Goal: Task Accomplishment & Management: Complete application form

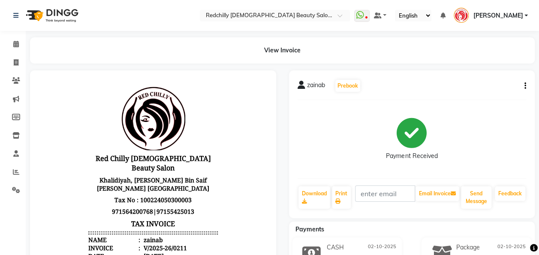
drag, startPoint x: 537, startPoint y: 95, endPoint x: 542, endPoint y: 93, distance: 5.2
click at [538, 93] on html "Select Location × Redchilly [DEMOGRAPHIC_DATA] Beauty Salon, Khalidiyah WhatsAp…" at bounding box center [269, 127] width 539 height 255
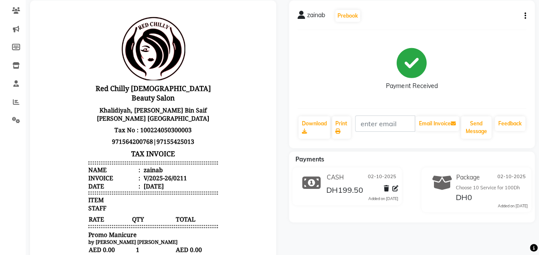
scroll to position [68, 0]
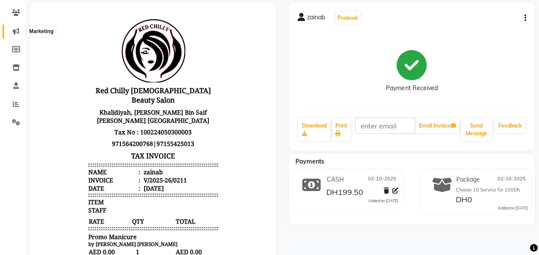
click at [16, 32] on icon at bounding box center [16, 31] width 6 height 6
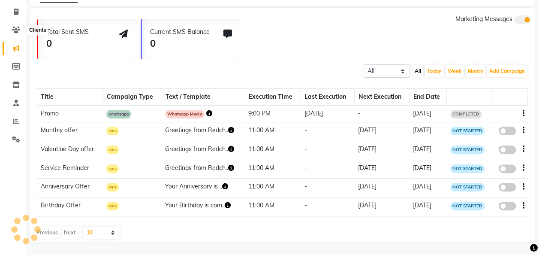
scroll to position [49, 0]
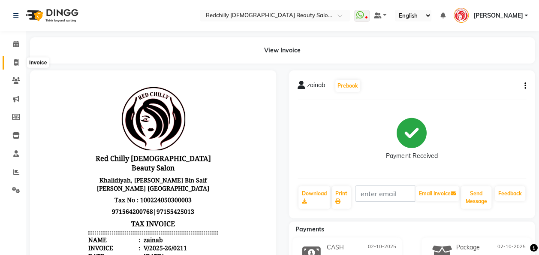
click at [17, 63] on icon at bounding box center [16, 62] width 5 height 6
select select "8996"
select select "service"
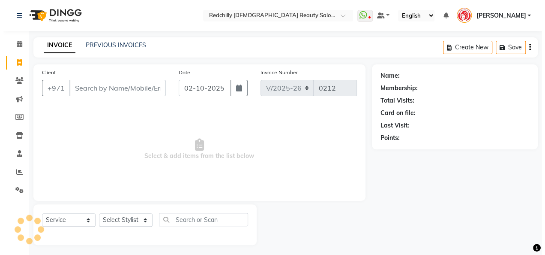
scroll to position [3, 0]
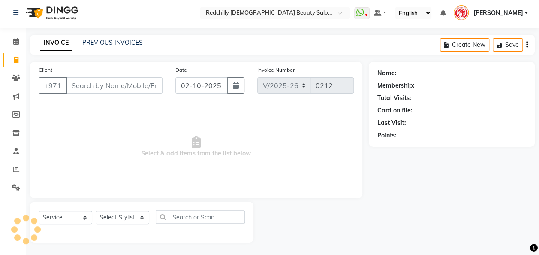
click at [77, 87] on input "Client" at bounding box center [114, 85] width 96 height 16
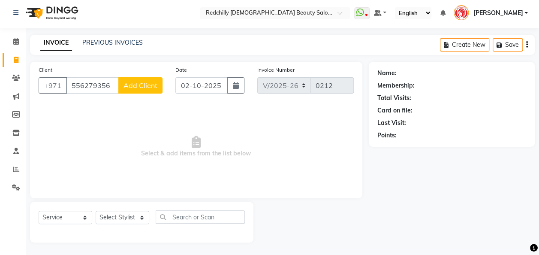
type input "556279356"
click at [135, 93] on div "Client [PHONE_NUMBER] Add Client" at bounding box center [100, 82] width 137 height 35
click at [138, 84] on span "Add Client" at bounding box center [140, 85] width 34 height 9
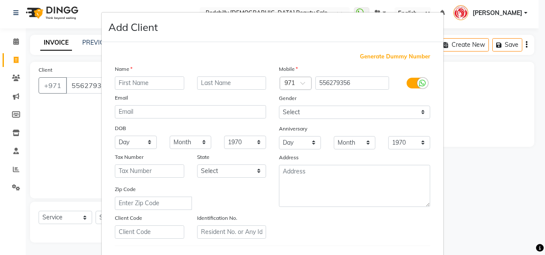
click at [125, 84] on input "text" at bounding box center [149, 82] width 69 height 13
type input "[PERSON_NAME]"
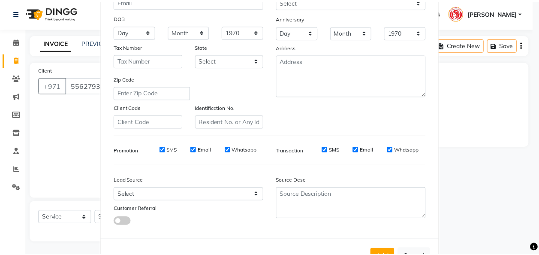
scroll to position [115, 0]
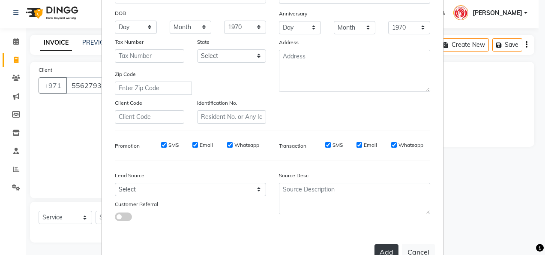
click at [391, 247] on button "Add" at bounding box center [386, 251] width 24 height 15
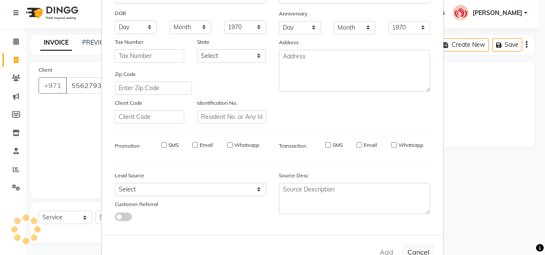
select select
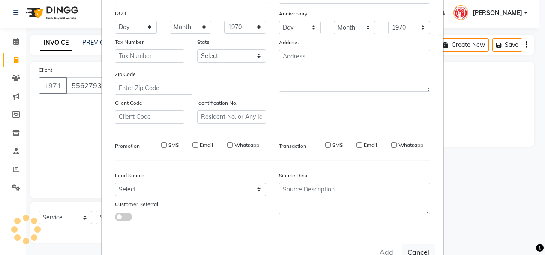
select select
checkbox input "false"
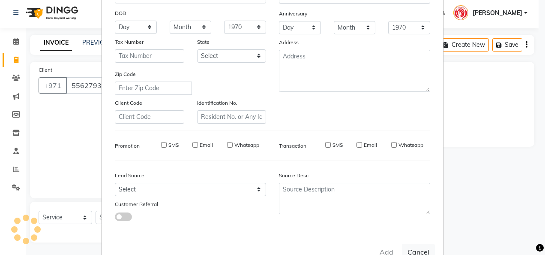
checkbox input "false"
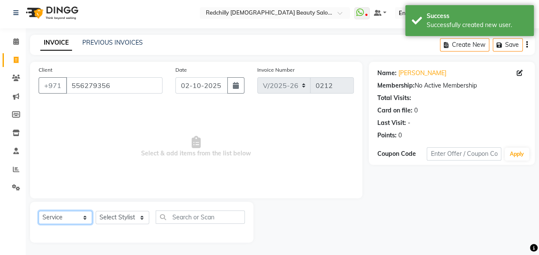
click at [86, 216] on select "Select Service Product Membership Package Voucher Prepaid Gift Card" at bounding box center [66, 216] width 54 height 13
select select "package"
click at [39, 210] on select "Select Service Product Membership Package Voucher Prepaid Gift Card" at bounding box center [66, 216] width 54 height 13
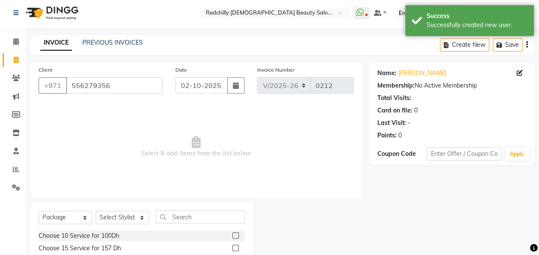
click at [232, 246] on label at bounding box center [235, 247] width 6 height 6
click at [232, 246] on input "checkbox" at bounding box center [235, 248] width 6 height 6
checkbox input "false"
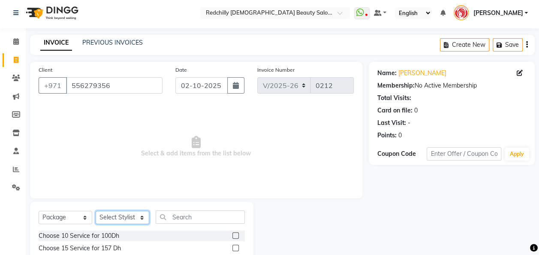
click at [143, 215] on select "Select Stylist Appointment [PERSON_NAME] [PERSON_NAME] [PERSON_NAME] Lolita Cub…" at bounding box center [123, 216] width 54 height 13
select select "91328"
click at [96, 210] on select "Select Stylist Appointment [PERSON_NAME] [PERSON_NAME] [PERSON_NAME] Lolita Cub…" at bounding box center [123, 216] width 54 height 13
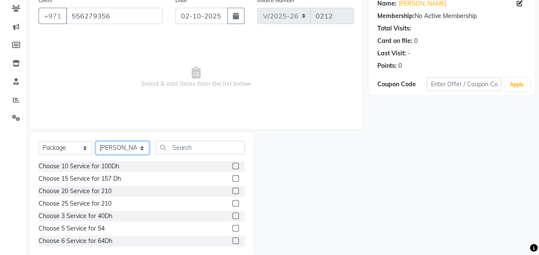
scroll to position [88, 0]
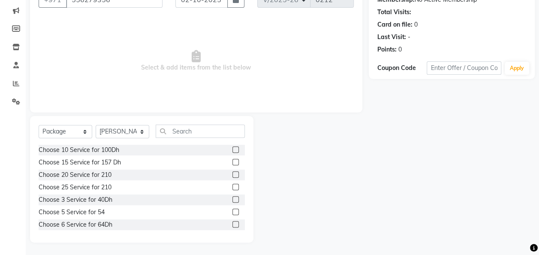
click at [232, 163] on label at bounding box center [235, 162] width 6 height 6
click at [232, 163] on input "checkbox" at bounding box center [235, 162] width 6 height 6
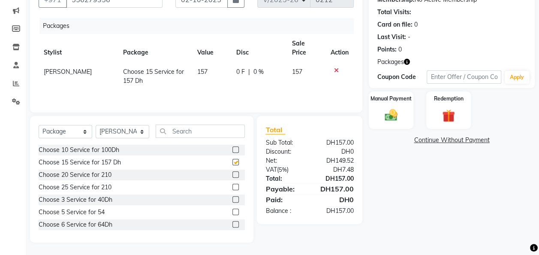
checkbox input "false"
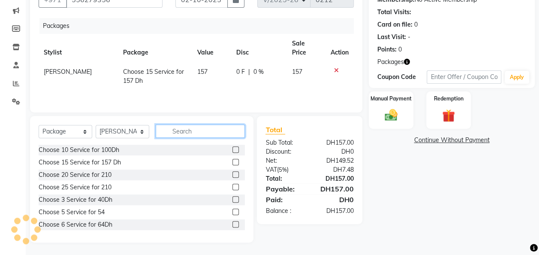
click at [182, 130] on input "text" at bounding box center [200, 130] width 89 height 13
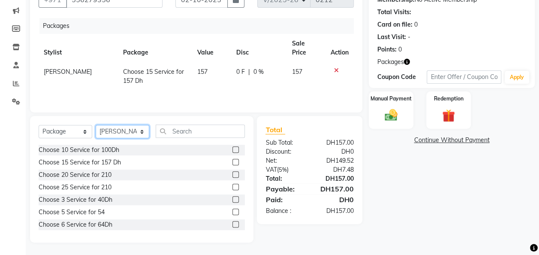
click at [142, 131] on select "Select Stylist Appointment [PERSON_NAME] [PERSON_NAME] [PERSON_NAME] Lolita Cub…" at bounding box center [123, 131] width 54 height 13
select select "91332"
click at [96, 125] on select "Select Stylist Appointment [PERSON_NAME] [PERSON_NAME] [PERSON_NAME] Lolita Cub…" at bounding box center [123, 131] width 54 height 13
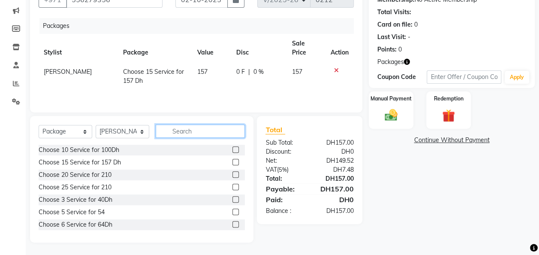
click at [177, 130] on input "text" at bounding box center [200, 130] width 89 height 13
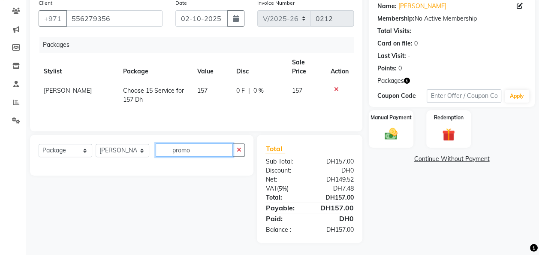
type input "promo"
click at [86, 150] on select "Select Service Product Membership Package Voucher Prepaid Gift Card" at bounding box center [66, 150] width 54 height 13
select select "service"
click at [39, 144] on select "Select Service Product Membership Package Voucher Prepaid Gift Card" at bounding box center [66, 150] width 54 height 13
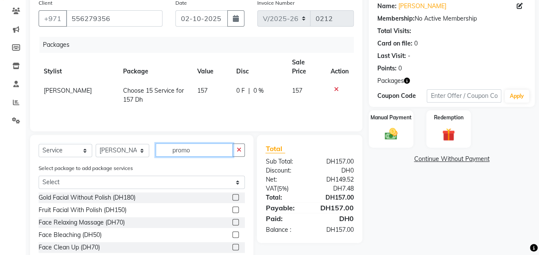
click at [193, 147] on input "promo" at bounding box center [194, 149] width 77 height 13
click at [200, 147] on input "promo" at bounding box center [194, 149] width 77 height 13
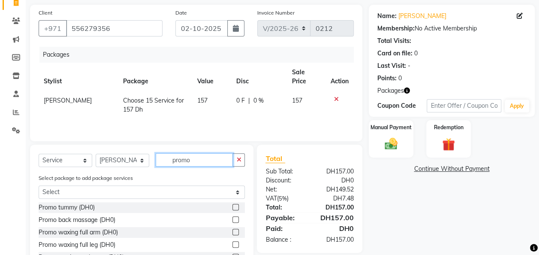
scroll to position [59, 0]
click at [197, 160] on input "promo" at bounding box center [194, 159] width 77 height 13
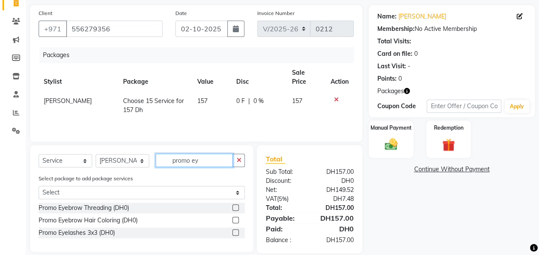
type input "promo ey"
click at [236, 231] on label at bounding box center [235, 232] width 6 height 6
click at [236, 231] on input "checkbox" at bounding box center [235, 233] width 6 height 6
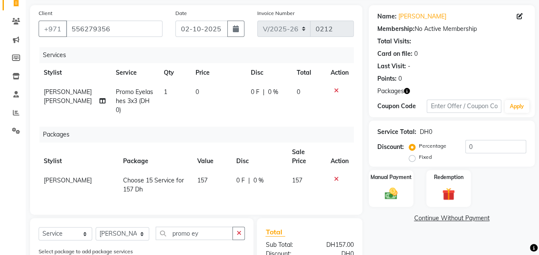
checkbox input "false"
click at [164, 90] on span "1" at bounding box center [165, 92] width 3 height 8
select select "91332"
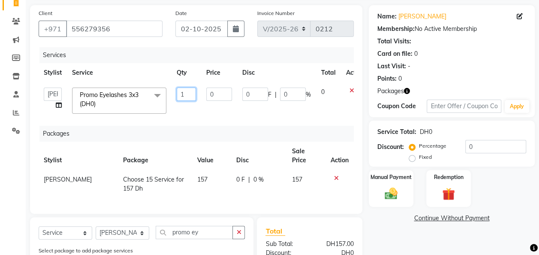
click at [188, 93] on input "1" at bounding box center [186, 93] width 19 height 13
type input "3"
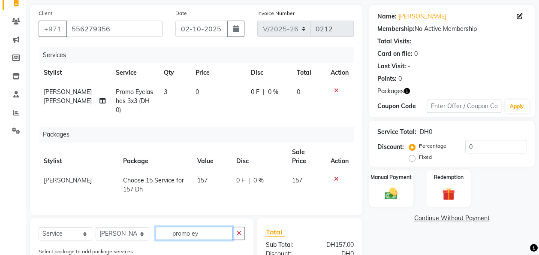
click at [204, 230] on input "promo ey" at bounding box center [194, 232] width 77 height 13
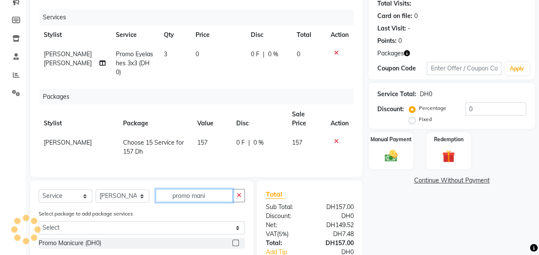
scroll to position [147, 0]
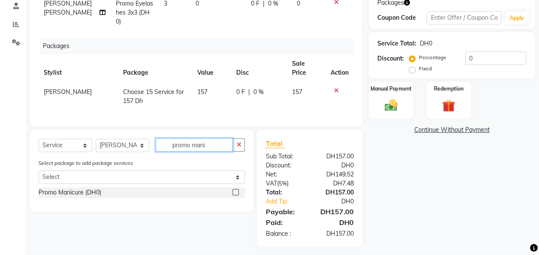
type input "promo mani"
click at [234, 189] on label at bounding box center [235, 192] width 6 height 6
click at [234, 189] on input "checkbox" at bounding box center [235, 192] width 6 height 6
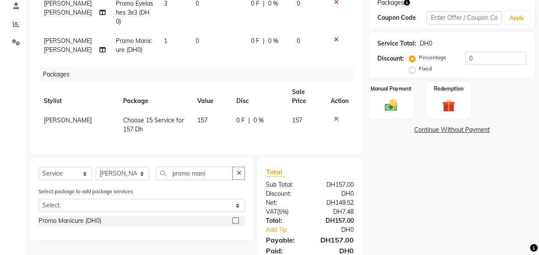
click at [234, 189] on div "Select package to add package services Select Choose 15 Service for 157 Dh" at bounding box center [141, 200] width 219 height 29
click at [235, 217] on label at bounding box center [235, 220] width 6 height 6
click at [235, 218] on input "checkbox" at bounding box center [235, 221] width 6 height 6
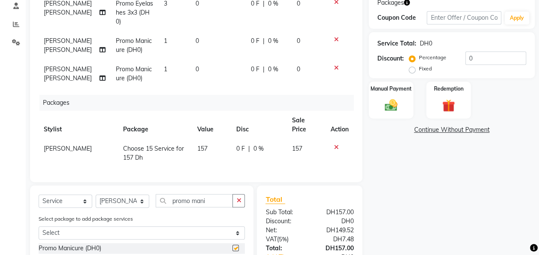
checkbox input "false"
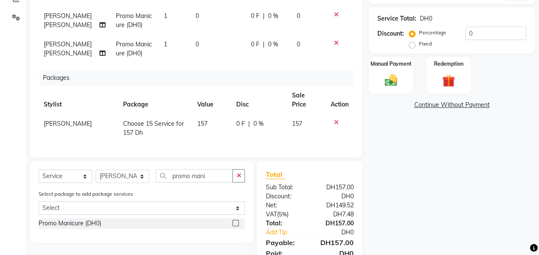
scroll to position [206, 0]
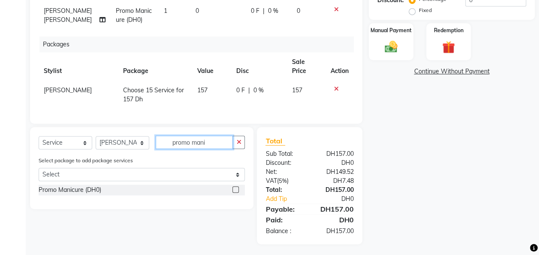
click at [215, 141] on input "promo mani" at bounding box center [194, 141] width 77 height 13
type input "promo nai"
click at [236, 190] on label at bounding box center [235, 189] width 6 height 6
click at [236, 190] on input "checkbox" at bounding box center [235, 190] width 6 height 6
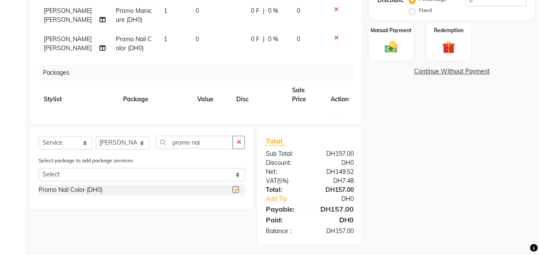
checkbox input "false"
click at [202, 147] on input "promo nai" at bounding box center [194, 141] width 77 height 13
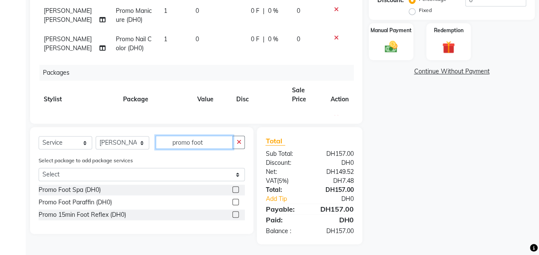
type input "promo foot"
click at [236, 190] on label at bounding box center [235, 189] width 6 height 6
click at [236, 190] on input "checkbox" at bounding box center [235, 190] width 6 height 6
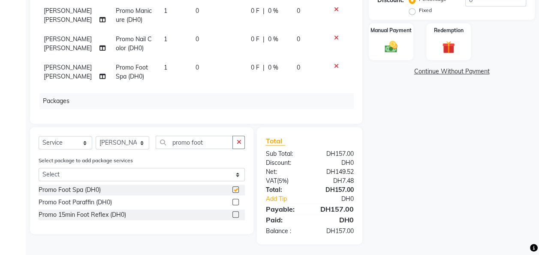
checkbox input "false"
click at [207, 144] on input "promo foot" at bounding box center [194, 141] width 77 height 13
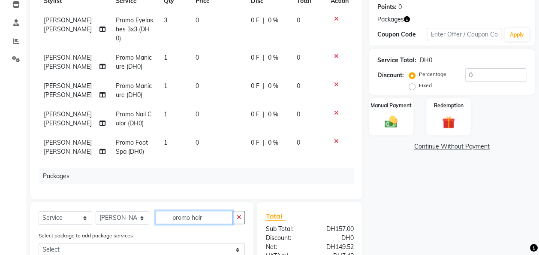
scroll to position [246, 0]
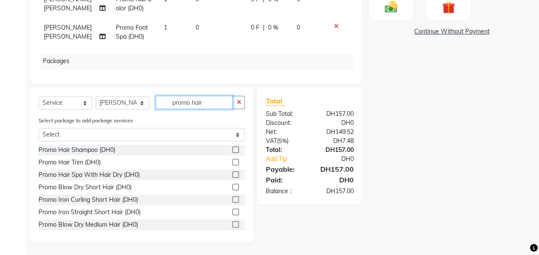
type input "promo hair"
click at [232, 162] on label at bounding box center [235, 162] width 6 height 6
click at [232, 162] on input "checkbox" at bounding box center [235, 162] width 6 height 6
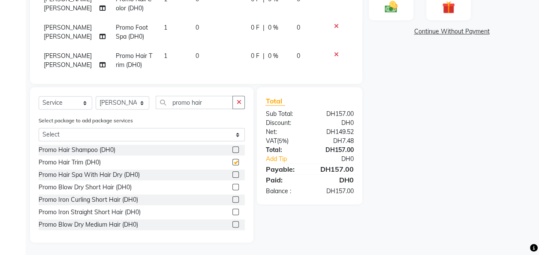
checkbox input "false"
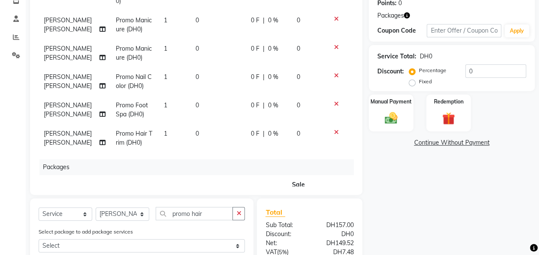
scroll to position [0, 0]
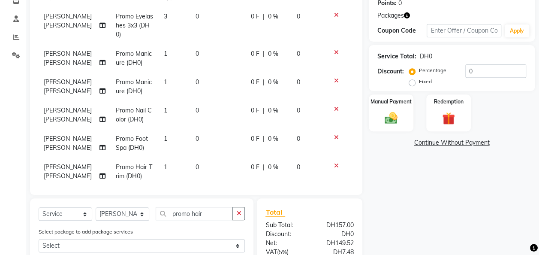
click at [159, 15] on td "3" at bounding box center [175, 25] width 32 height 37
select select "91332"
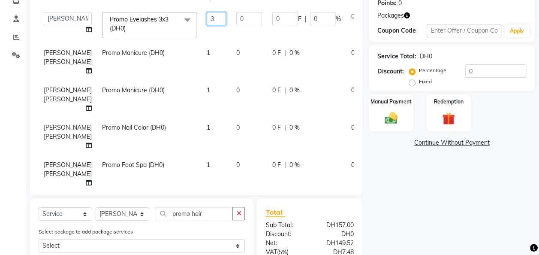
click at [207, 18] on input "3" at bounding box center [216, 18] width 19 height 13
type input "5"
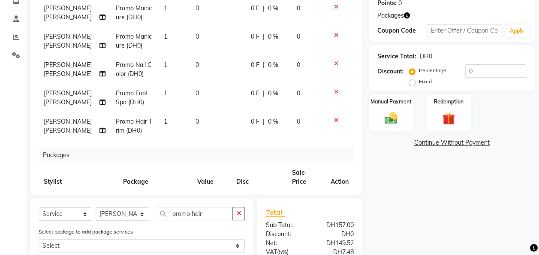
scroll to position [41, 0]
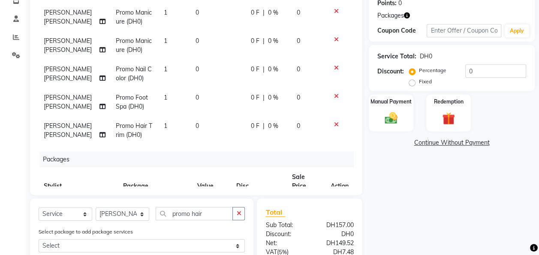
click at [182, 99] on tbody "[PERSON_NAME] [PERSON_NAME] Promo Eyelashes 3x3 (DH0) 5 0 0 F | 0 % 0 [PERSON_N…" at bounding box center [196, 55] width 315 height 179
click at [159, 68] on td "1" at bounding box center [175, 74] width 32 height 28
select select "91332"
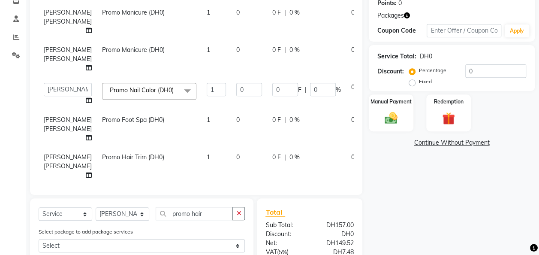
scroll to position [59, 0]
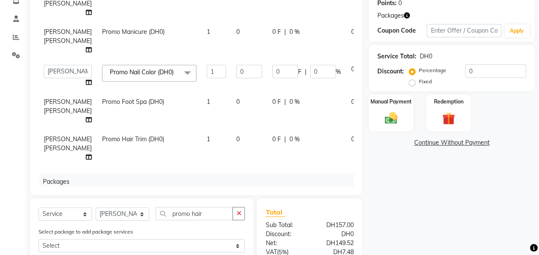
click at [207, 36] on span "1" at bounding box center [208, 32] width 3 height 8
select select "91332"
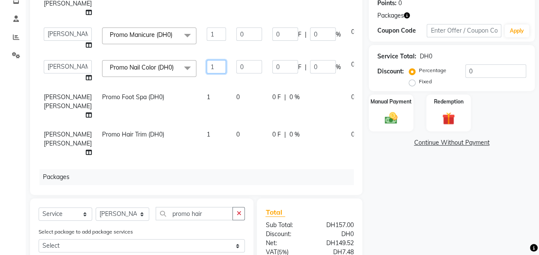
click at [207, 73] on input "1" at bounding box center [216, 66] width 19 height 13
type input "2"
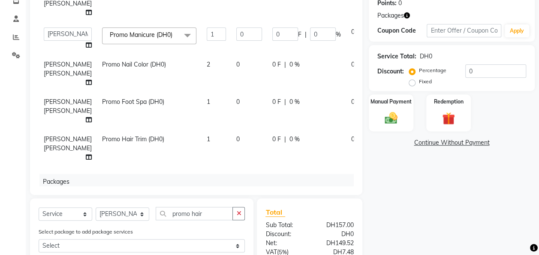
click at [346, 129] on td "0" at bounding box center [358, 110] width 25 height 37
select select "91332"
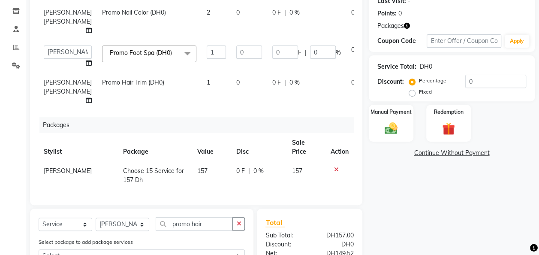
scroll to position [135, 0]
click at [207, 86] on span "1" at bounding box center [208, 82] width 3 height 8
select select "91332"
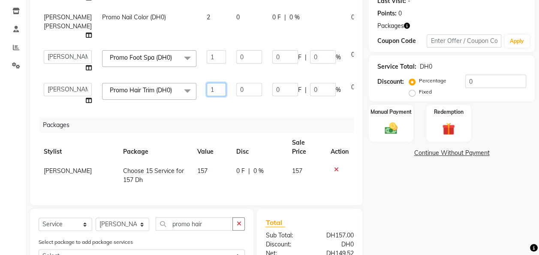
click at [207, 96] on input "1" at bounding box center [216, 89] width 19 height 13
type input "3"
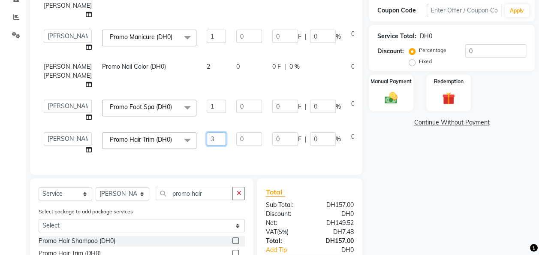
scroll to position [185, 0]
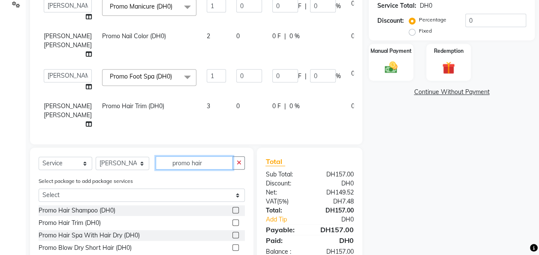
click at [207, 166] on input "promo hair" at bounding box center [194, 162] width 77 height 13
type input "p"
type input "hair c"
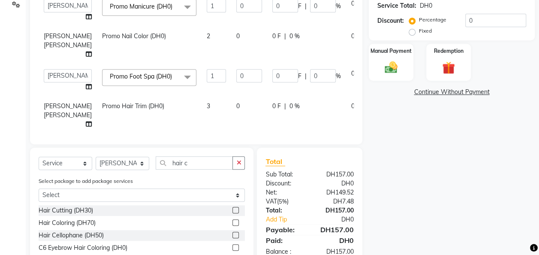
click at [235, 223] on label at bounding box center [235, 222] width 6 height 6
click at [235, 223] on input "checkbox" at bounding box center [235, 223] width 6 height 6
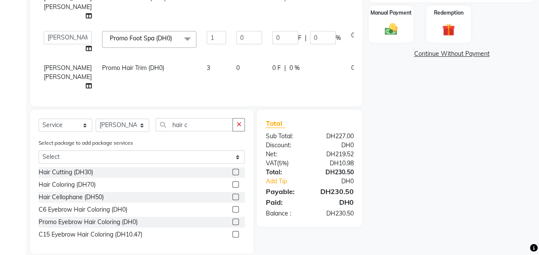
scroll to position [234, 0]
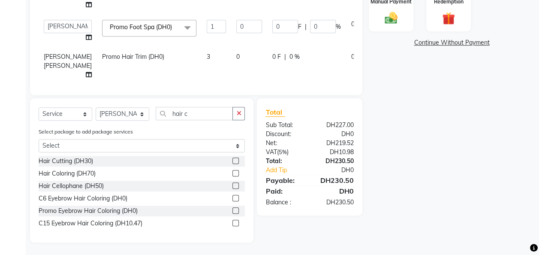
click at [234, 171] on label at bounding box center [235, 173] width 6 height 6
click at [234, 171] on input "checkbox" at bounding box center [235, 174] width 6 height 6
checkbox input "false"
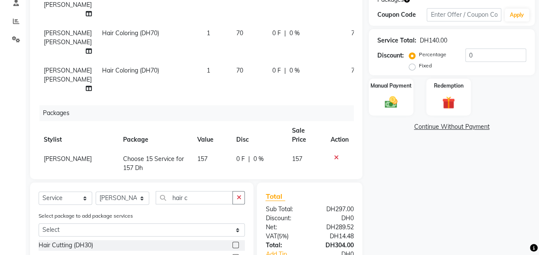
scroll to position [195, 0]
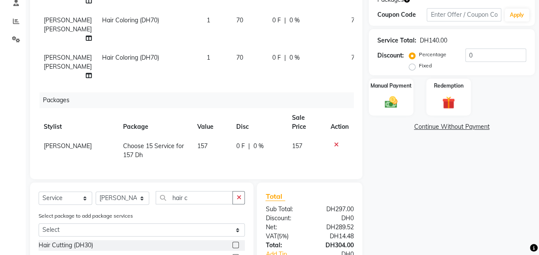
click at [320, 108] on div "Packages" at bounding box center [199, 100] width 321 height 16
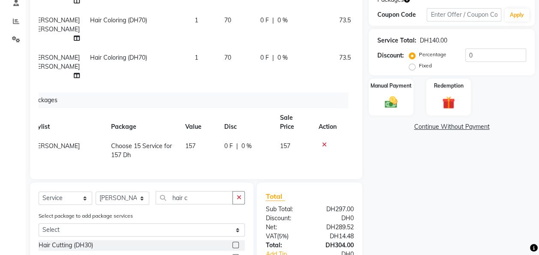
scroll to position [195, 24]
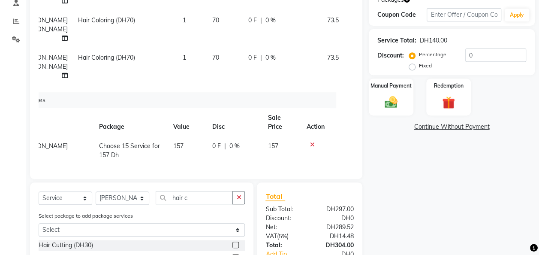
click at [355, 59] on icon at bounding box center [357, 56] width 5 height 6
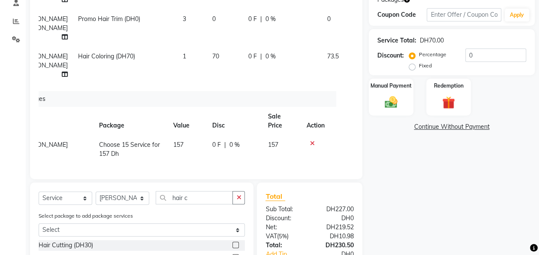
click at [207, 54] on td "70" at bounding box center [225, 65] width 36 height 37
select select "91332"
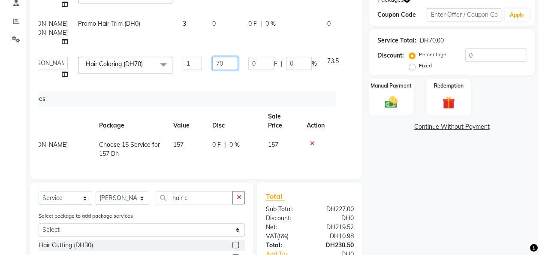
click at [212, 57] on input "70" at bounding box center [225, 63] width 26 height 13
type input "7"
type input "100"
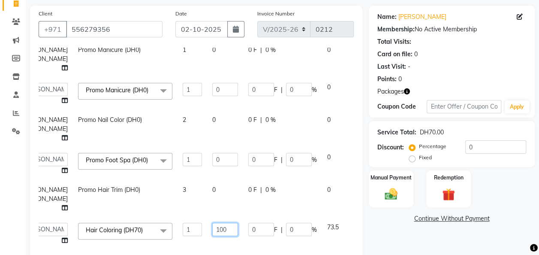
scroll to position [81, 24]
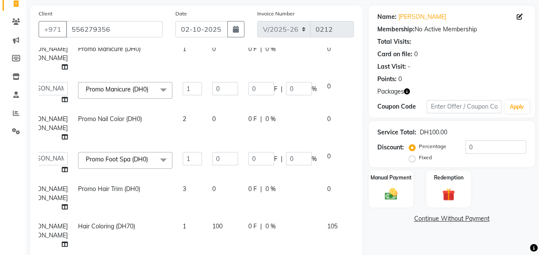
click at [535, 201] on div "Manual Payment Redemption" at bounding box center [451, 188] width 179 height 37
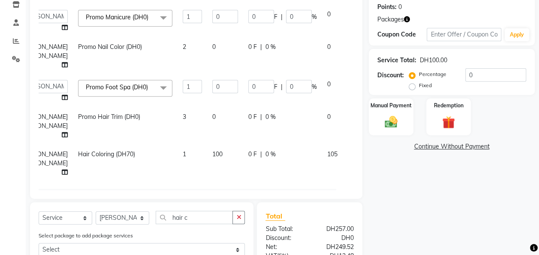
scroll to position [132, 0]
click at [464, 204] on div "Name: [PERSON_NAME] Membership: No Active Membership Total Visits: Card on file…" at bounding box center [454, 139] width 172 height 412
click at [306, 204] on div "Total Sub Total: DH257.00 Discount: DH0 Net: DH249.52 Vat ( 5% ) DH12.48 Total:…" at bounding box center [309, 259] width 105 height 117
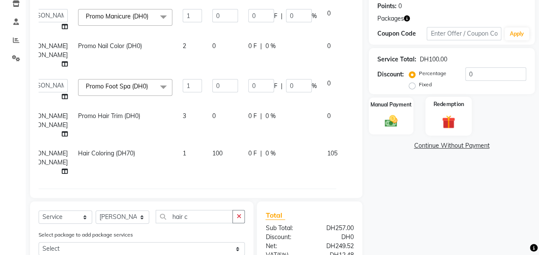
click at [438, 120] on img at bounding box center [447, 121] width 21 height 16
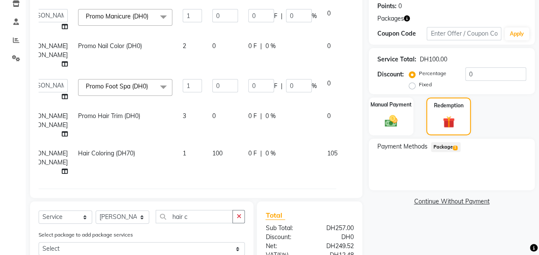
click at [445, 146] on span "Package 1" at bounding box center [446, 147] width 30 height 10
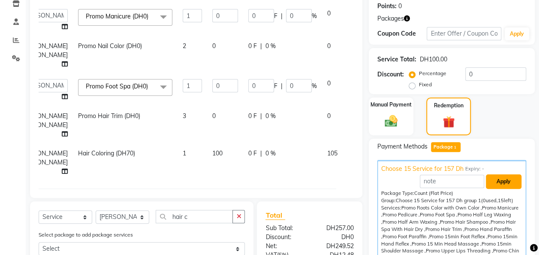
click at [487, 184] on button "Apply" at bounding box center [503, 181] width 36 height 15
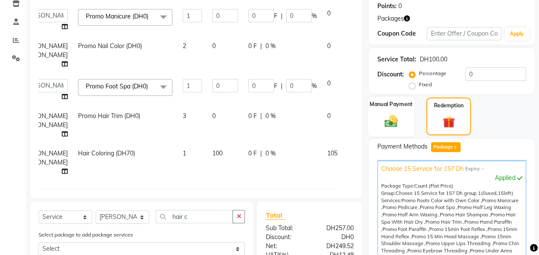
click at [393, 127] on img at bounding box center [390, 120] width 21 height 15
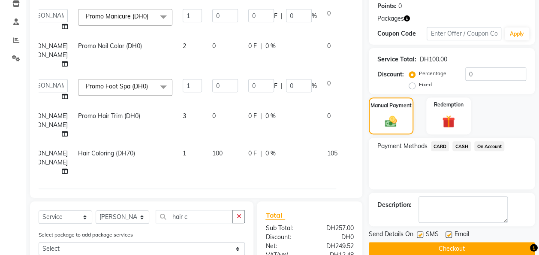
click at [462, 144] on span "CASH" at bounding box center [461, 146] width 18 height 10
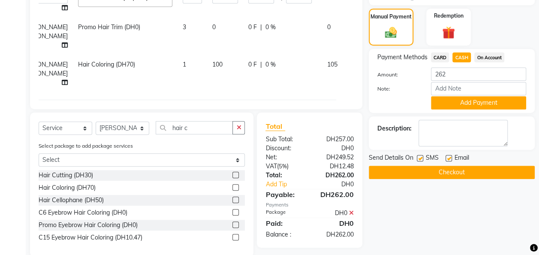
scroll to position [221, 0]
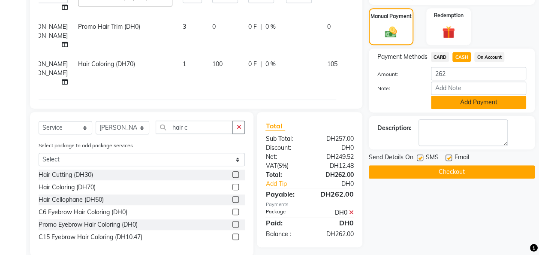
click at [473, 100] on button "Add Payment" at bounding box center [478, 102] width 95 height 13
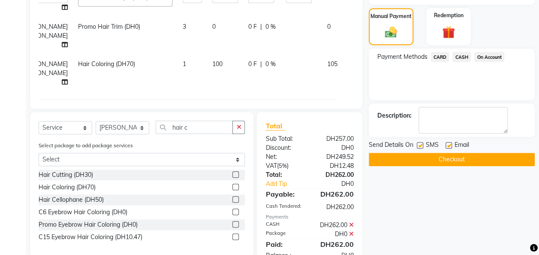
scroll to position [246, 0]
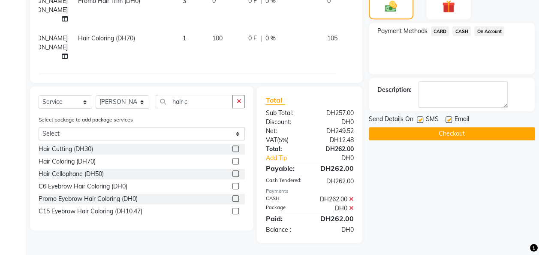
click at [482, 134] on button "Checkout" at bounding box center [451, 133] width 166 height 13
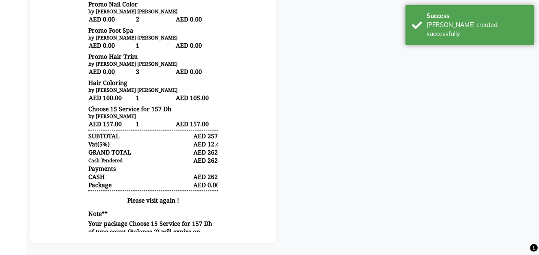
scroll to position [379, 0]
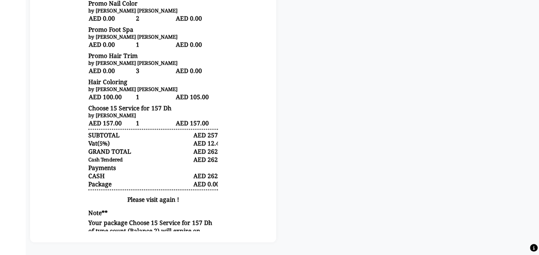
scroll to position [3, 0]
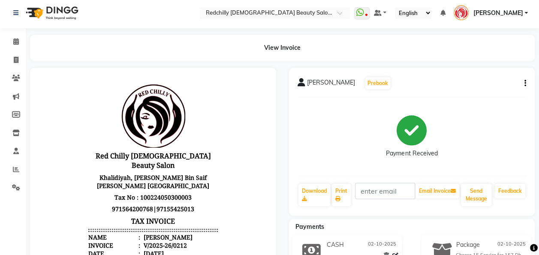
select select "8996"
select select "service"
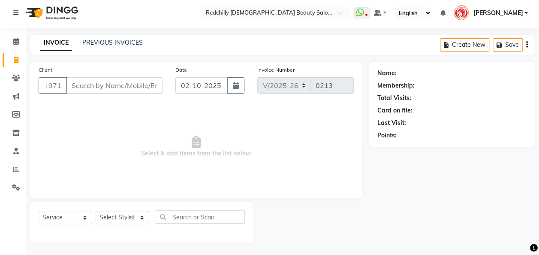
click at [87, 87] on input "Client" at bounding box center [114, 85] width 96 height 16
type input "583035088"
click at [142, 87] on span "Add Client" at bounding box center [140, 85] width 34 height 9
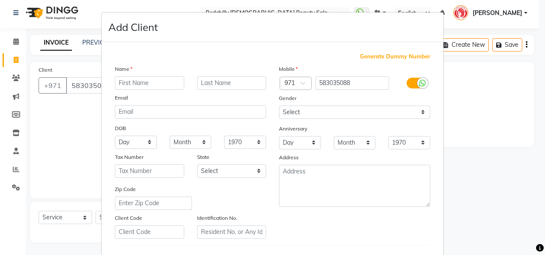
click at [134, 88] on input "text" at bounding box center [149, 82] width 69 height 13
type input "[PERSON_NAME]"
click at [367, 87] on input "583035088" at bounding box center [352, 82] width 74 height 13
type input "5"
type input "5614"
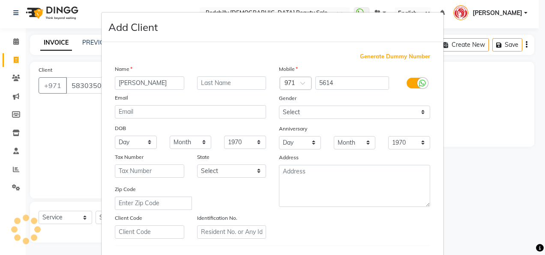
click at [499, 163] on ngb-modal-window "Add Client Generate Dummy Number Name [PERSON_NAME] Email DOB Day 01 02 03 04 0…" at bounding box center [272, 127] width 545 height 255
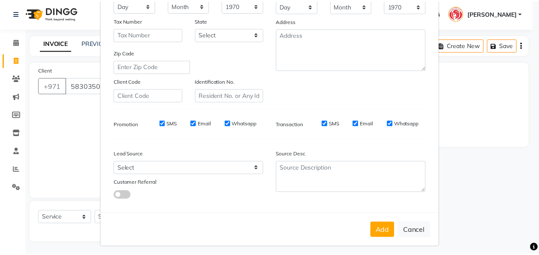
scroll to position [138, 0]
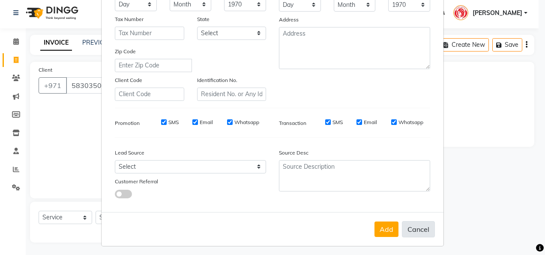
click at [414, 225] on button "Cancel" at bounding box center [418, 229] width 33 height 16
select select
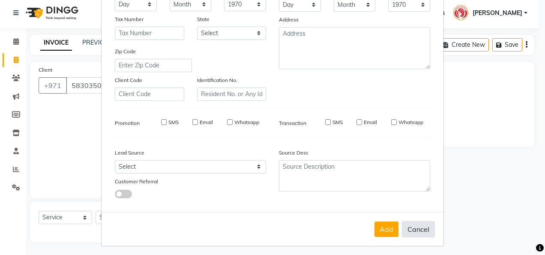
select select
checkbox input "false"
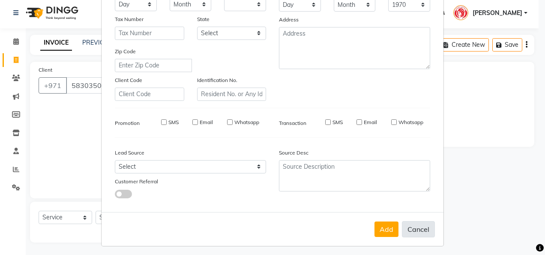
checkbox input "false"
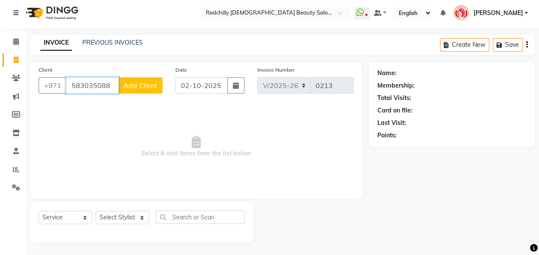
click at [112, 88] on input "583035088" at bounding box center [92, 85] width 53 height 16
type input "5"
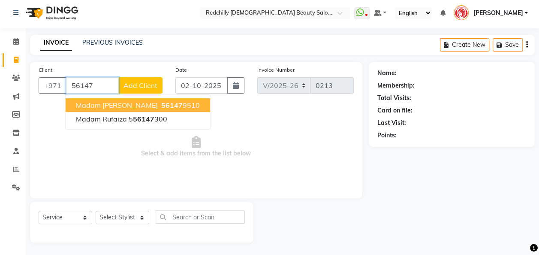
click at [159, 103] on ngb-highlight "56147 9510" at bounding box center [179, 105] width 40 height 9
type input "561479510"
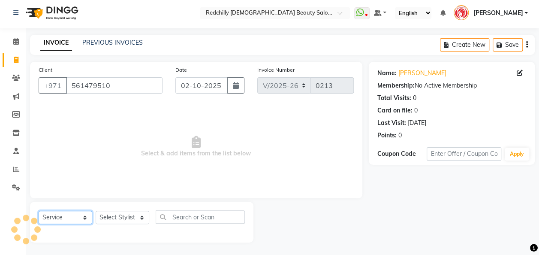
click at [87, 216] on select "Select Service Product Membership Package Voucher Prepaid Gift Card" at bounding box center [66, 216] width 54 height 13
click at [84, 214] on select "Select Service Product Membership Package Voucher Prepaid Gift Card" at bounding box center [66, 216] width 54 height 13
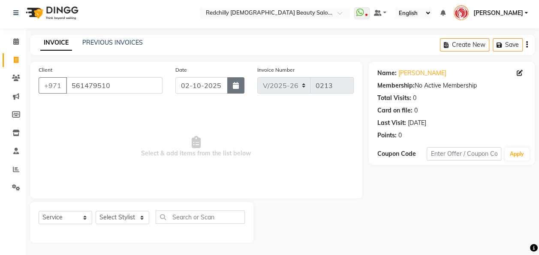
click at [239, 87] on button "button" at bounding box center [235, 85] width 17 height 16
select select "10"
select select "2025"
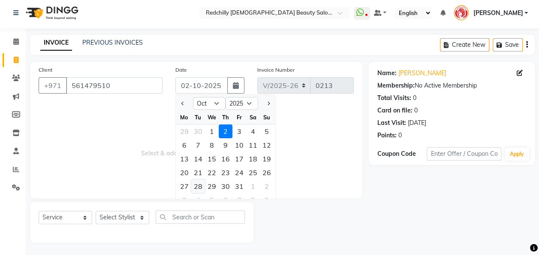
click at [201, 189] on div "28" at bounding box center [198, 186] width 14 height 14
type input "[DATE]"
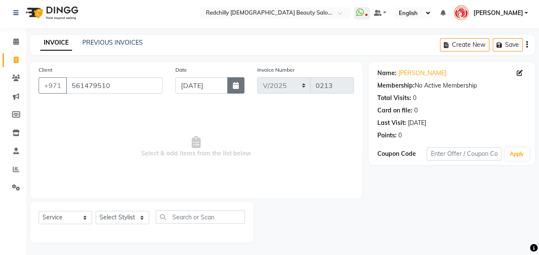
click at [232, 85] on button "button" at bounding box center [235, 85] width 17 height 16
select select "10"
select select "2025"
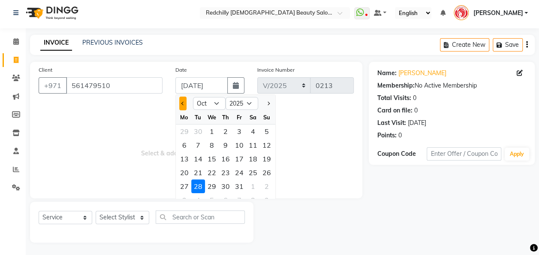
click at [180, 103] on button "Previous month" at bounding box center [182, 103] width 7 height 14
select select "8"
click at [227, 187] on div "28" at bounding box center [226, 186] width 14 height 14
type input "[DATE]"
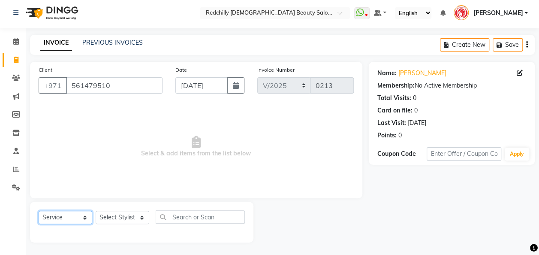
click at [85, 219] on select "Select Service Product Membership Package Voucher Prepaid Gift Card" at bounding box center [66, 216] width 54 height 13
select select "package"
click at [39, 210] on select "Select Service Product Membership Package Voucher Prepaid Gift Card" at bounding box center [66, 216] width 54 height 13
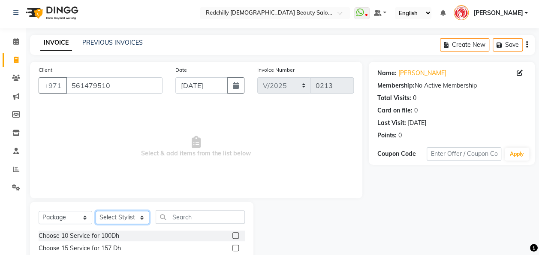
click at [141, 218] on select "Select Stylist Appointment [PERSON_NAME] [PERSON_NAME] [PERSON_NAME] Lolita Cub…" at bounding box center [123, 216] width 54 height 13
select select "91328"
click at [96, 210] on select "Select Stylist Appointment [PERSON_NAME] [PERSON_NAME] [PERSON_NAME] Lolita Cub…" at bounding box center [123, 216] width 54 height 13
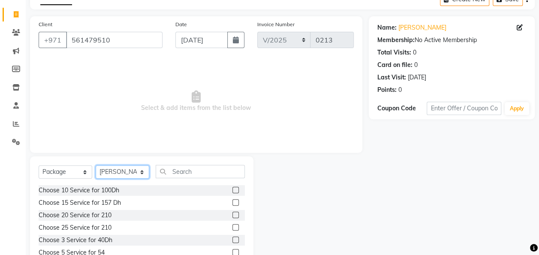
scroll to position [62, 0]
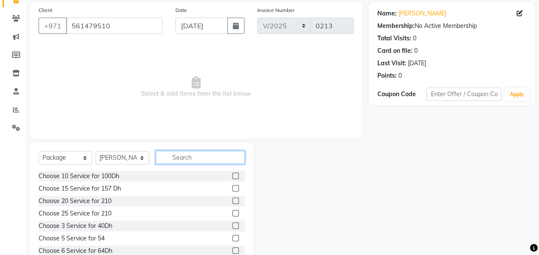
click at [172, 154] on input "text" at bounding box center [200, 156] width 89 height 13
type input "old"
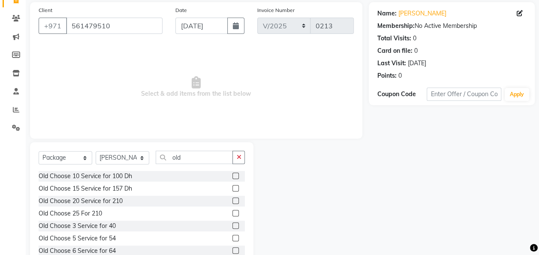
click at [232, 177] on label at bounding box center [235, 175] width 6 height 6
click at [232, 177] on input "checkbox" at bounding box center [235, 176] width 6 height 6
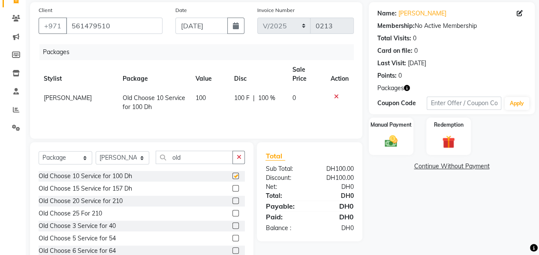
checkbox input "false"
click at [85, 156] on select "Select Service Product Membership Package Voucher Prepaid Gift Card" at bounding box center [66, 157] width 54 height 13
select select "service"
click at [39, 152] on select "Select Service Product Membership Package Voucher Prepaid Gift Card" at bounding box center [66, 157] width 54 height 13
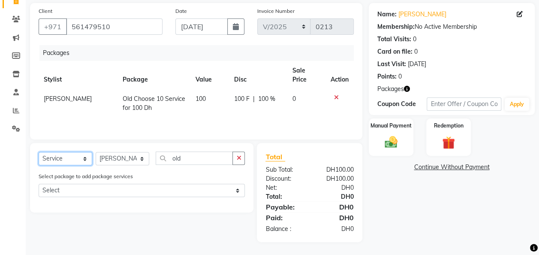
scroll to position [61, 0]
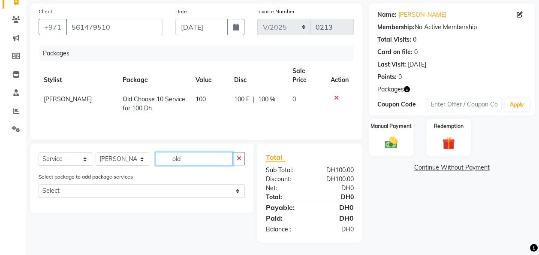
click at [199, 158] on input "old" at bounding box center [194, 158] width 77 height 13
click at [239, 159] on icon "button" at bounding box center [238, 158] width 5 height 6
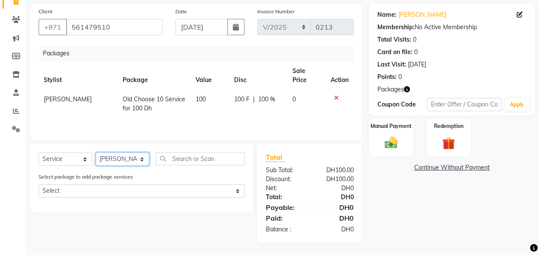
click at [139, 158] on select "Select Stylist Appointment [PERSON_NAME] [PERSON_NAME] [PERSON_NAME] Lolita Cub…" at bounding box center [123, 158] width 54 height 13
select select "91332"
click at [96, 152] on select "Select Stylist Appointment [PERSON_NAME] [PERSON_NAME] [PERSON_NAME] Lolita Cub…" at bounding box center [123, 158] width 54 height 13
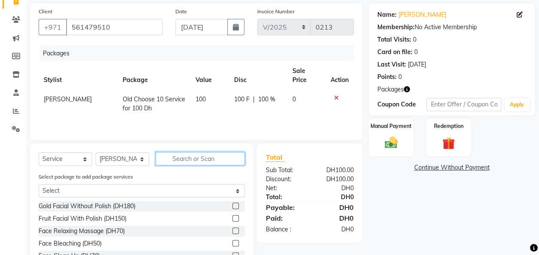
click at [177, 159] on input "text" at bounding box center [200, 158] width 89 height 13
type input "old"
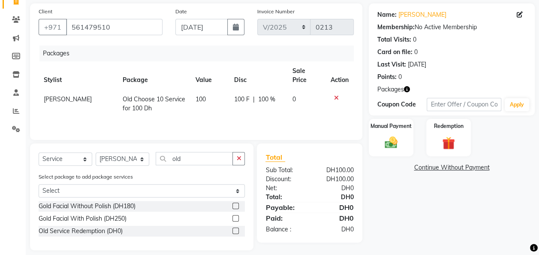
click at [235, 229] on label at bounding box center [235, 230] width 6 height 6
click at [235, 229] on input "checkbox" at bounding box center [235, 231] width 6 height 6
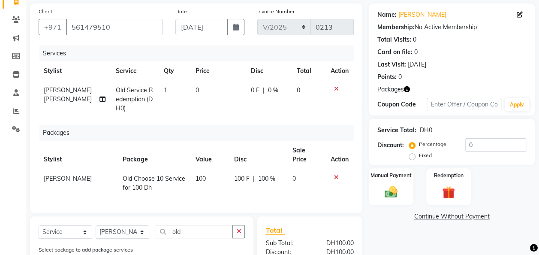
checkbox input "false"
click at [235, 229] on button "button" at bounding box center [238, 231] width 12 height 13
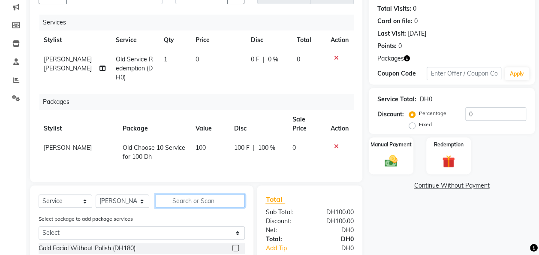
scroll to position [93, 0]
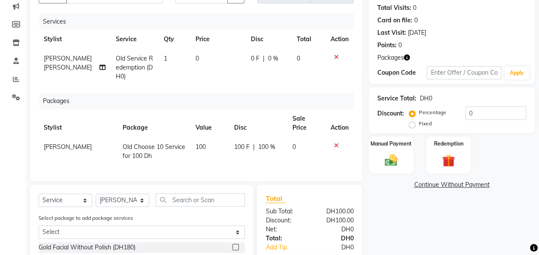
click at [164, 54] on span "1" at bounding box center [165, 58] width 3 height 8
select select "91332"
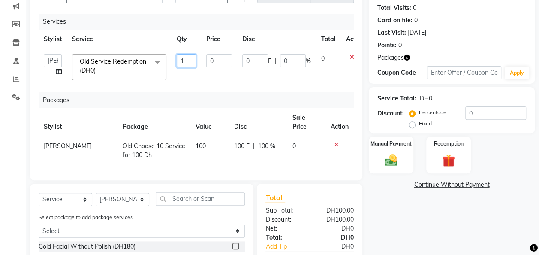
click at [183, 61] on input "1" at bounding box center [186, 60] width 19 height 13
type input "10"
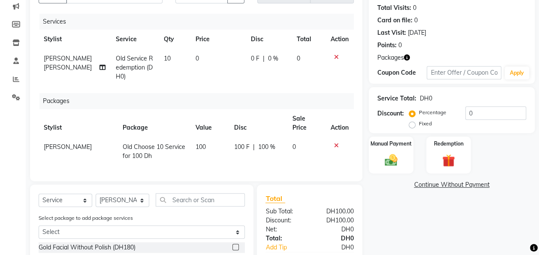
click at [399, 213] on div "Name: [PERSON_NAME] Membership: No Active Membership Total Visits: 0 Card on fi…" at bounding box center [454, 156] width 172 height 368
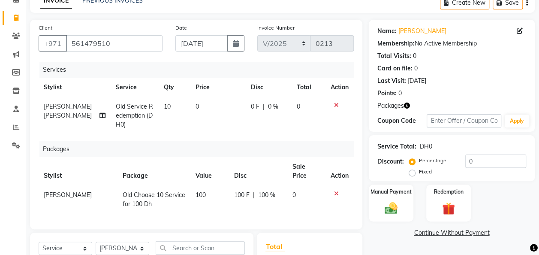
scroll to position [39, 0]
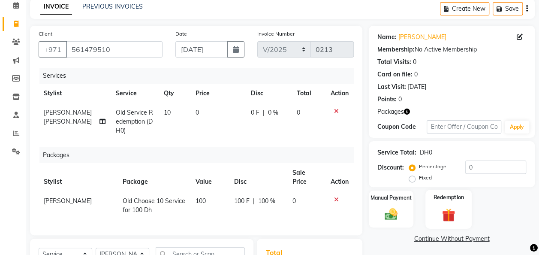
click at [446, 210] on img at bounding box center [447, 214] width 21 height 16
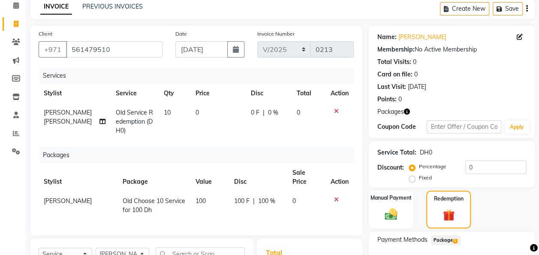
click at [444, 241] on span "Package 1" at bounding box center [446, 240] width 30 height 10
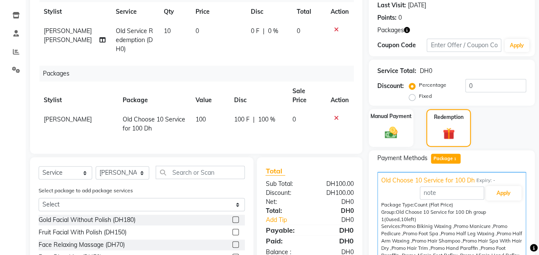
scroll to position [122, 0]
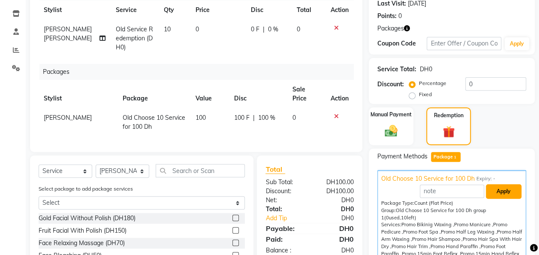
click at [509, 190] on button "Apply" at bounding box center [503, 191] width 36 height 15
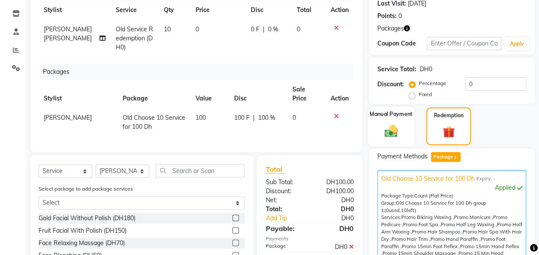
click at [395, 129] on img at bounding box center [390, 130] width 21 height 15
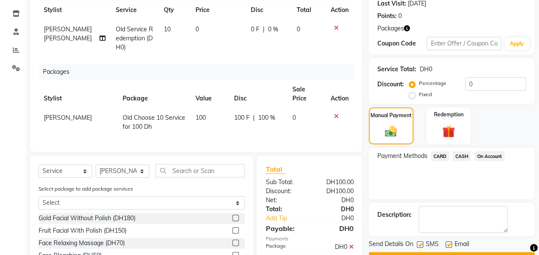
click at [483, 154] on span "On Account" at bounding box center [489, 156] width 30 height 10
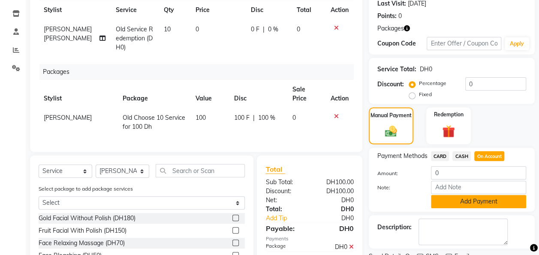
click at [477, 199] on button "Add Payment" at bounding box center [478, 201] width 95 height 13
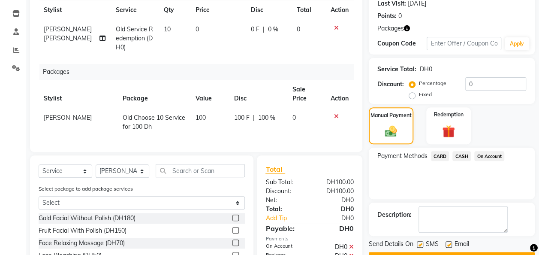
scroll to position [188, 0]
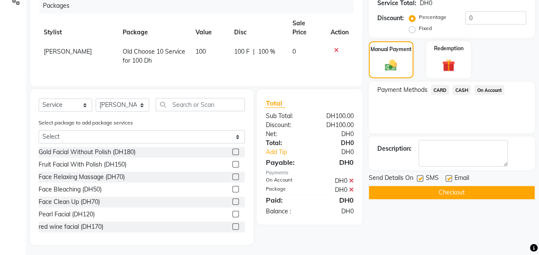
click at [461, 191] on button "Checkout" at bounding box center [451, 192] width 166 height 13
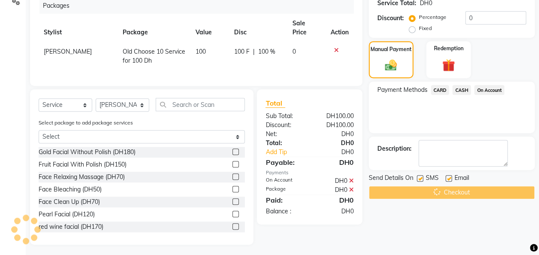
click at [461, 191] on div "Checkout" at bounding box center [451, 192] width 166 height 13
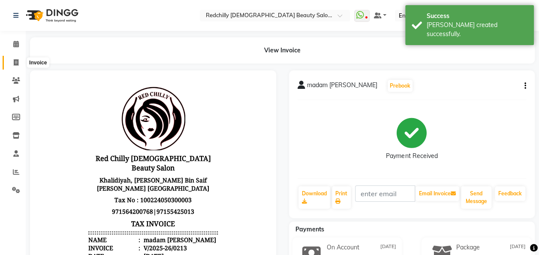
click at [15, 63] on icon at bounding box center [16, 62] width 5 height 6
select select "8996"
select select "service"
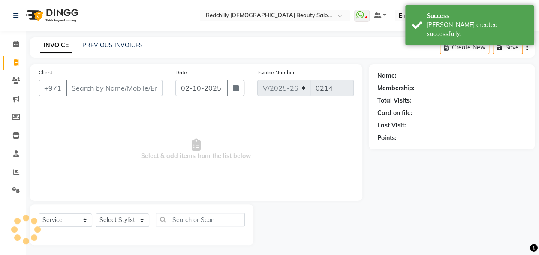
scroll to position [3, 0]
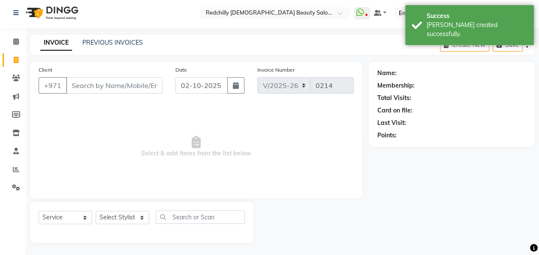
click at [81, 81] on input "Client" at bounding box center [114, 85] width 96 height 16
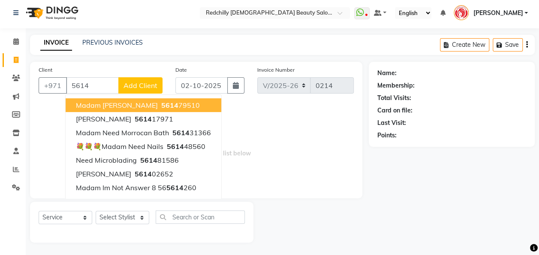
click at [161, 106] on span "5614" at bounding box center [169, 105] width 17 height 9
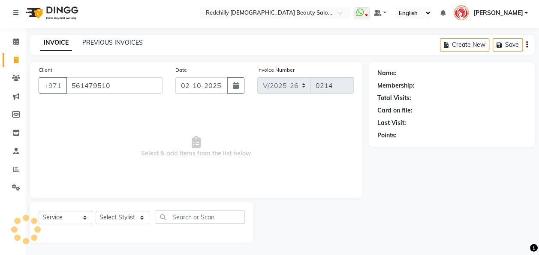
type input "561479510"
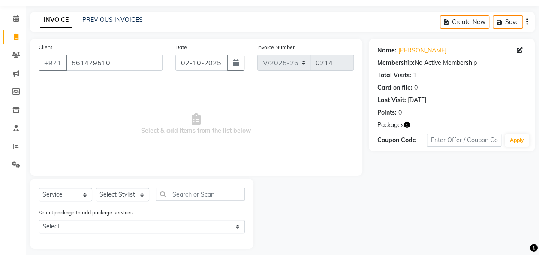
scroll to position [31, 0]
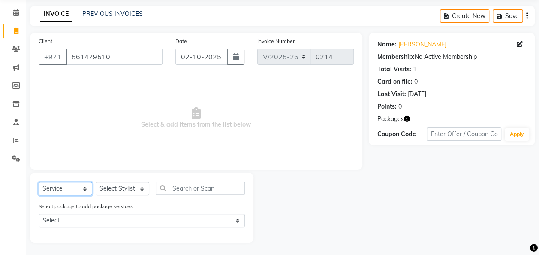
click at [87, 191] on select "Select Service Product Membership Package Voucher Prepaid Gift Card" at bounding box center [66, 188] width 54 height 13
select select "package"
click at [39, 182] on select "Select Service Product Membership Package Voucher Prepaid Gift Card" at bounding box center [66, 188] width 54 height 13
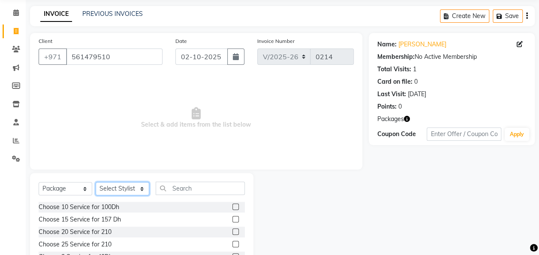
click at [140, 186] on select "Select Stylist Appointment [PERSON_NAME] [PERSON_NAME] [PERSON_NAME] Lolita Cub…" at bounding box center [123, 188] width 54 height 13
select select "91328"
click at [96, 182] on select "Select Stylist Appointment [PERSON_NAME] [PERSON_NAME] [PERSON_NAME] Lolita Cub…" at bounding box center [123, 188] width 54 height 13
click at [85, 185] on select "Select Service Product Membership Package Voucher Prepaid Gift Card" at bounding box center [66, 188] width 54 height 13
click at [39, 182] on select "Select Service Product Membership Package Voucher Prepaid Gift Card" at bounding box center [66, 188] width 54 height 13
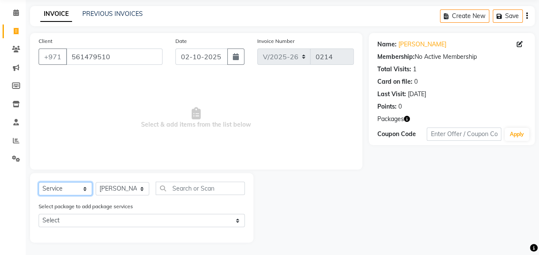
click at [83, 188] on select "Select Service Product Membership Package Voucher Prepaid Gift Card" at bounding box center [66, 188] width 54 height 13
select select "package"
click at [39, 182] on select "Select Service Product Membership Package Voucher Prepaid Gift Card" at bounding box center [66, 188] width 54 height 13
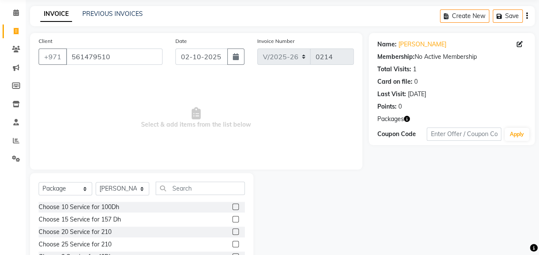
click at [232, 207] on label at bounding box center [235, 206] width 6 height 6
click at [232, 207] on input "checkbox" at bounding box center [235, 207] width 6 height 6
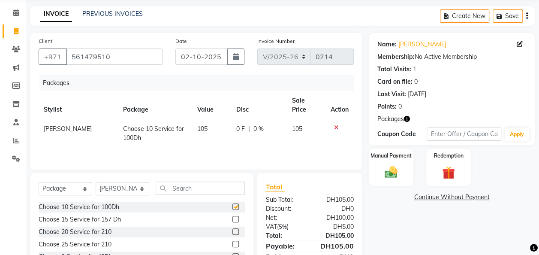
checkbox input "false"
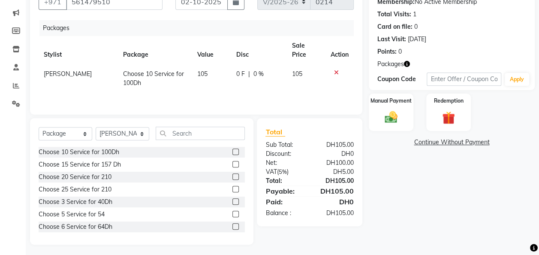
scroll to position [88, 0]
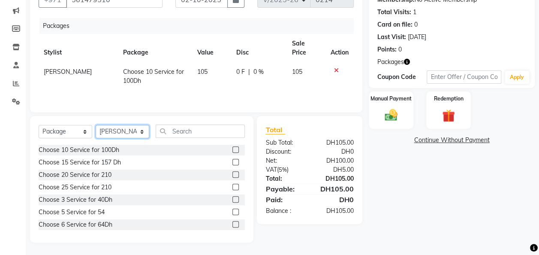
click at [142, 128] on select "Select Stylist Appointment [PERSON_NAME] [PERSON_NAME] [PERSON_NAME] Lolita Cub…" at bounding box center [123, 131] width 54 height 13
select select "91332"
click at [96, 125] on select "Select Stylist Appointment [PERSON_NAME] [PERSON_NAME] [PERSON_NAME] Lolita Cub…" at bounding box center [123, 131] width 54 height 13
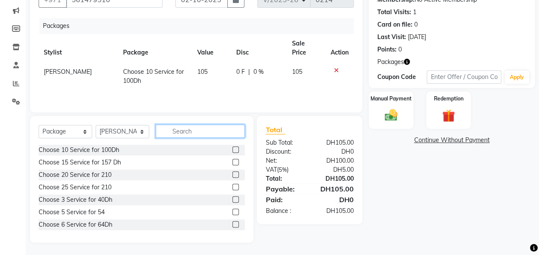
click at [195, 129] on input "text" at bounding box center [200, 130] width 89 height 13
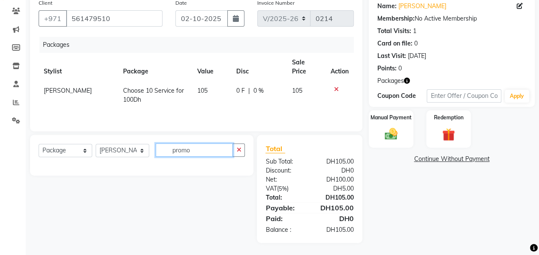
type input "promo"
click at [81, 148] on select "Select Service Product Membership Package Voucher Prepaid Gift Card" at bounding box center [66, 150] width 54 height 13
select select "service"
click at [39, 144] on select "Select Service Product Membership Package Voucher Prepaid Gift Card" at bounding box center [66, 150] width 54 height 13
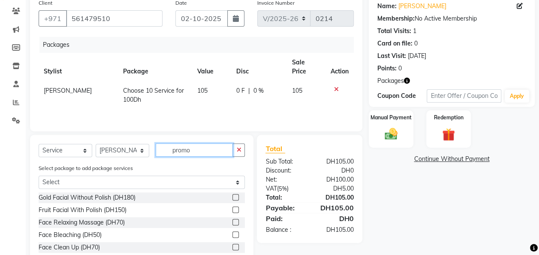
click at [192, 149] on input "promo" at bounding box center [194, 149] width 77 height 13
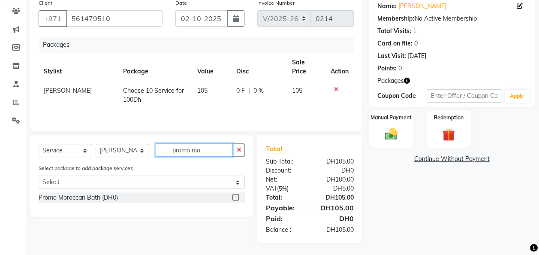
type input "promo mo"
click at [234, 195] on label at bounding box center [235, 197] width 6 height 6
click at [234, 195] on input "checkbox" at bounding box center [235, 198] width 6 height 6
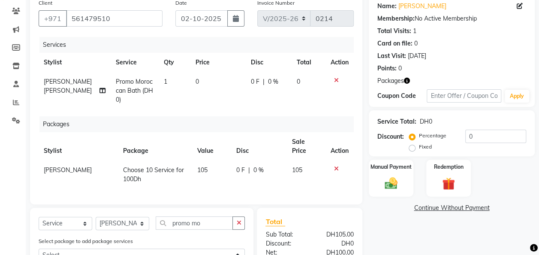
checkbox input "false"
click at [164, 79] on span "1" at bounding box center [165, 82] width 3 height 8
select select "91332"
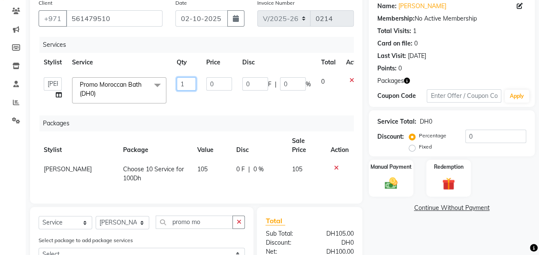
click at [189, 84] on input "1" at bounding box center [186, 83] width 19 height 13
type input "5"
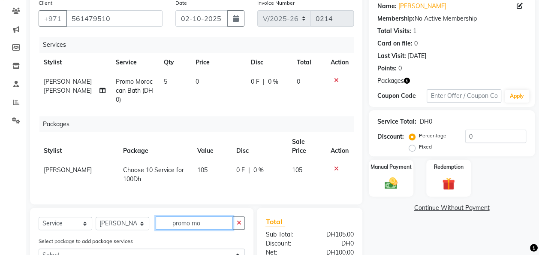
click at [203, 221] on input "promo mo" at bounding box center [194, 222] width 77 height 13
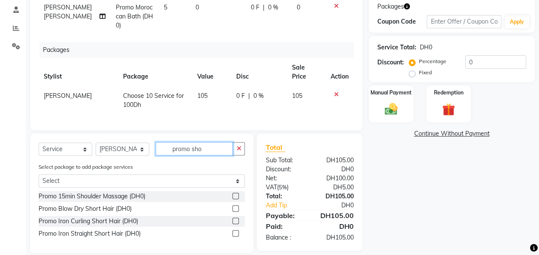
scroll to position [145, 0]
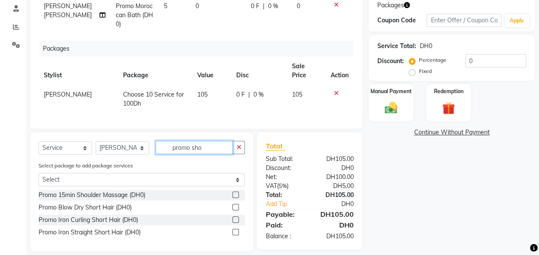
type input "promo sho"
click at [237, 191] on label at bounding box center [235, 194] width 6 height 6
click at [237, 192] on input "checkbox" at bounding box center [235, 195] width 6 height 6
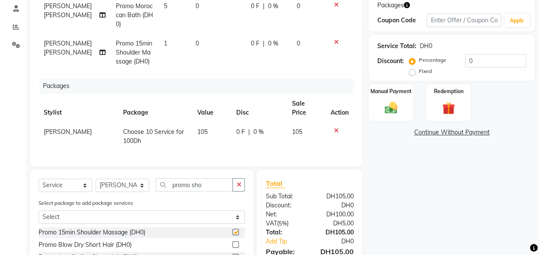
checkbox input "false"
click at [205, 178] on input "promo sho" at bounding box center [194, 184] width 77 height 13
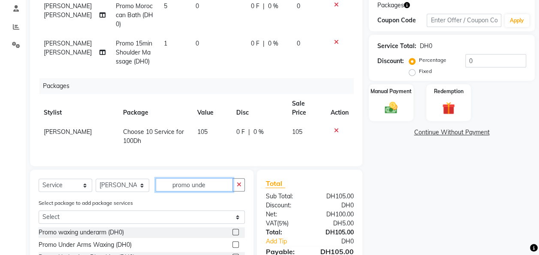
type input "promo unde"
click at [236, 228] on label at bounding box center [235, 231] width 6 height 6
click at [236, 229] on input "checkbox" at bounding box center [235, 232] width 6 height 6
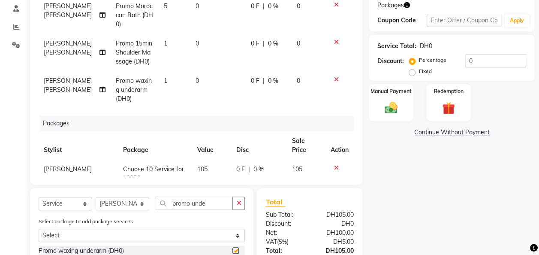
checkbox input "false"
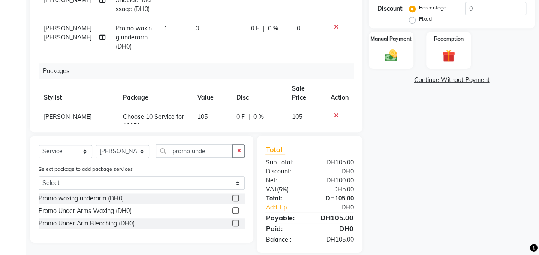
scroll to position [199, 0]
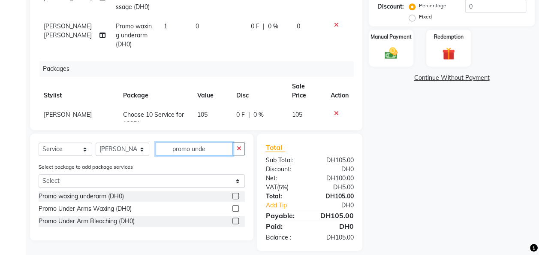
click at [215, 151] on input "promo unde" at bounding box center [194, 148] width 77 height 13
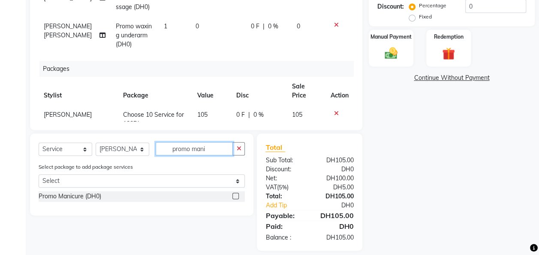
type input "promo mani"
click at [235, 197] on label at bounding box center [235, 195] width 6 height 6
click at [235, 197] on input "checkbox" at bounding box center [235, 196] width 6 height 6
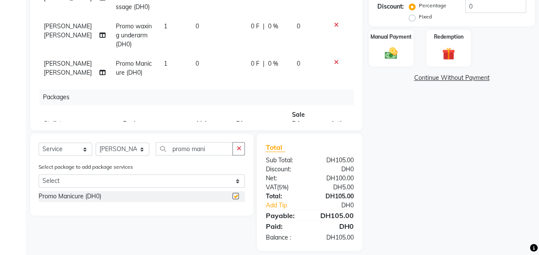
checkbox input "false"
click at [215, 149] on input "promo mani" at bounding box center [194, 148] width 77 height 13
type input "promo pedi"
click at [235, 195] on label at bounding box center [235, 195] width 6 height 6
click at [235, 195] on input "checkbox" at bounding box center [235, 196] width 6 height 6
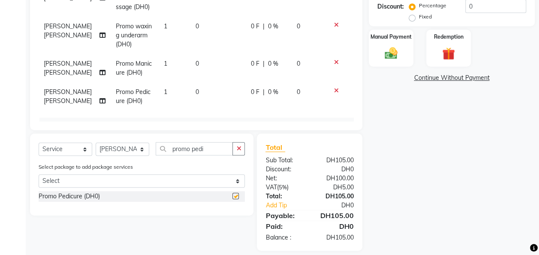
checkbox input "false"
click at [213, 145] on input "promo pedi" at bounding box center [194, 148] width 77 height 13
type input "promo na"
click at [236, 195] on label at bounding box center [235, 195] width 6 height 6
click at [236, 195] on input "checkbox" at bounding box center [235, 196] width 6 height 6
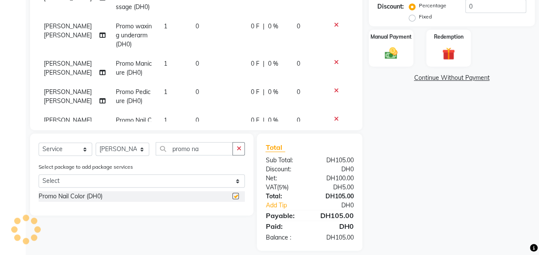
checkbox input "false"
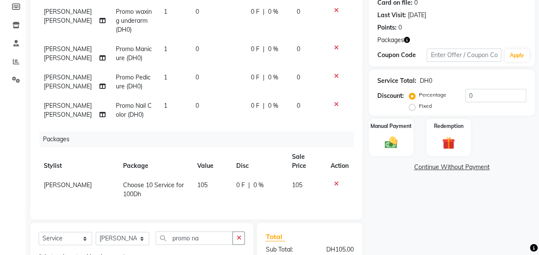
scroll to position [104, 0]
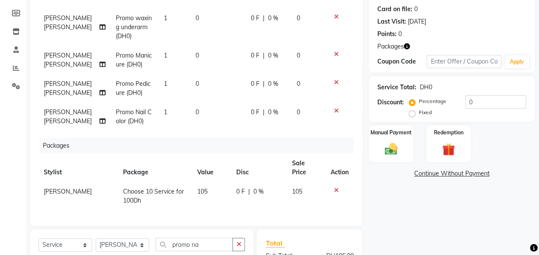
click at [159, 108] on td "1" at bounding box center [175, 116] width 32 height 28
select select "91332"
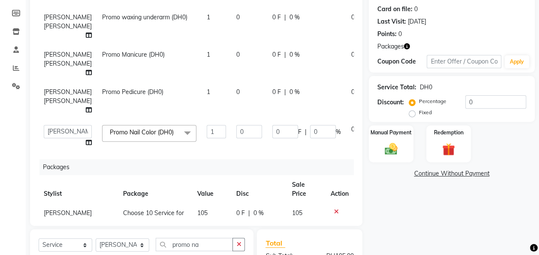
scroll to position [113, 0]
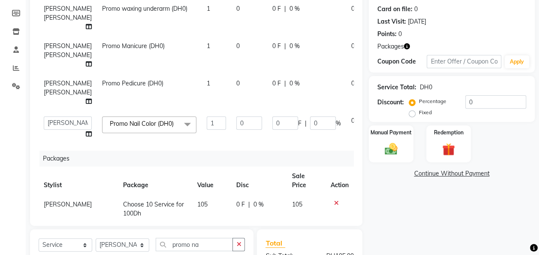
click at [201, 111] on td "1" at bounding box center [216, 92] width 30 height 37
select select "91332"
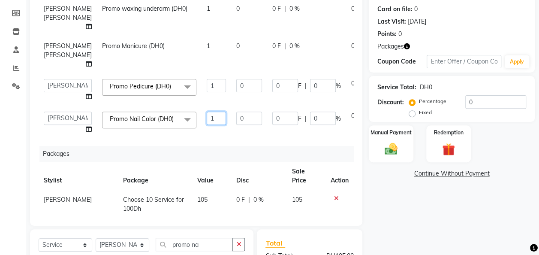
click at [207, 125] on input "1" at bounding box center [216, 117] width 19 height 13
type input "2"
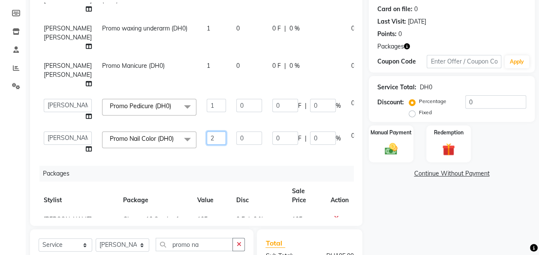
scroll to position [96, 0]
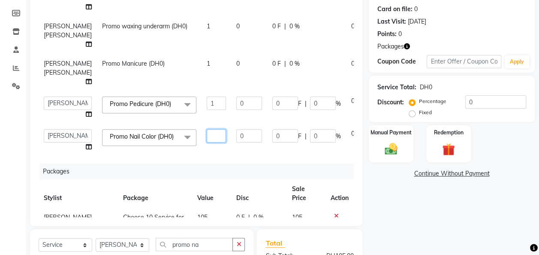
type input "1"
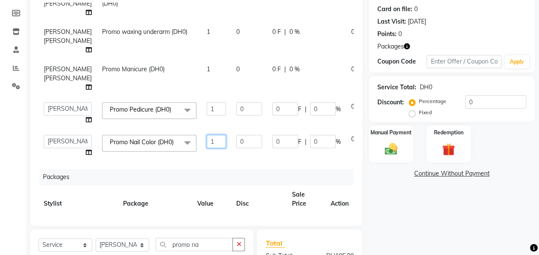
scroll to position [93, 0]
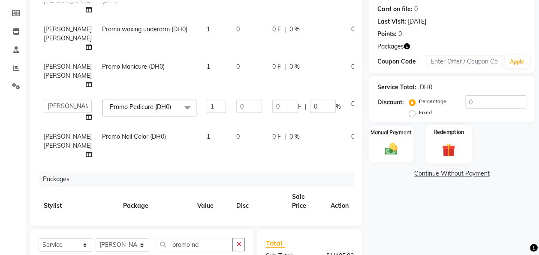
click at [442, 146] on img at bounding box center [447, 149] width 21 height 16
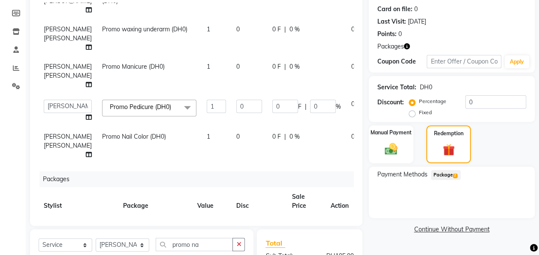
click at [453, 175] on span "2" at bounding box center [454, 175] width 5 height 5
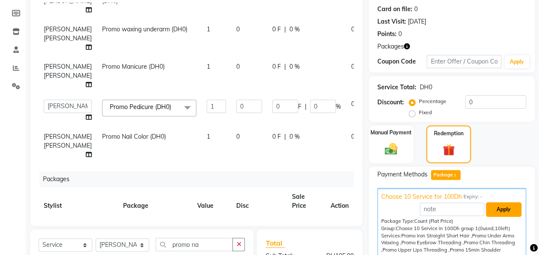
click at [491, 213] on button "Apply" at bounding box center [503, 209] width 36 height 15
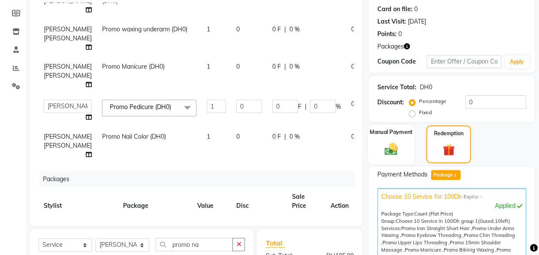
click at [393, 153] on img at bounding box center [390, 148] width 21 height 15
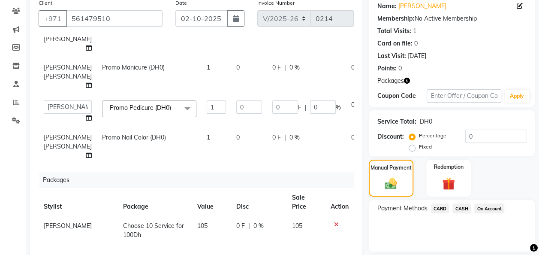
scroll to position [157, 0]
click at [465, 209] on span "CASH" at bounding box center [461, 208] width 18 height 10
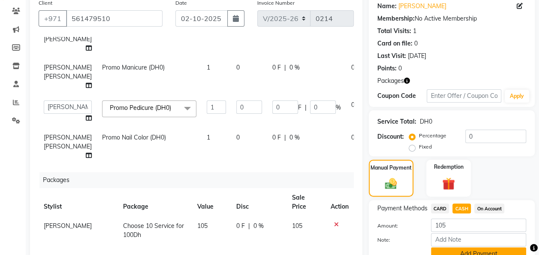
click at [503, 248] on button "Add Payment" at bounding box center [478, 253] width 95 height 13
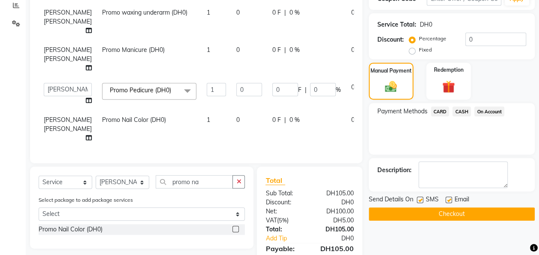
scroll to position [167, 0]
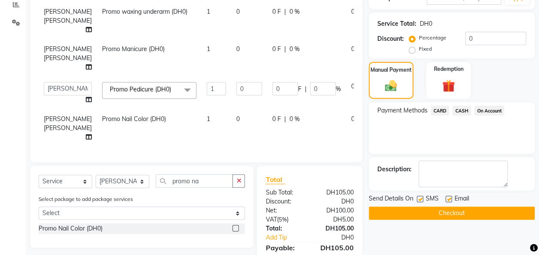
click at [458, 109] on span "CASH" at bounding box center [461, 110] width 18 height 10
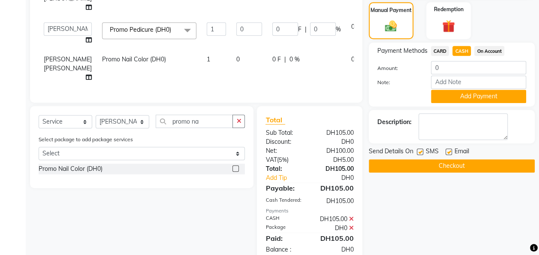
scroll to position [246, 0]
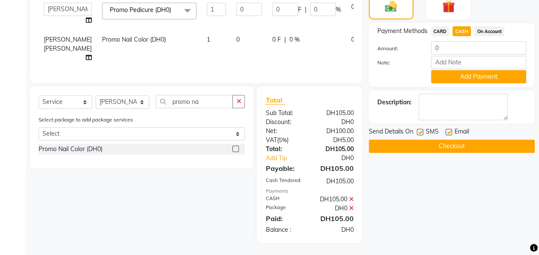
click at [441, 195] on div "Name: [PERSON_NAME] Membership: No Active Membership Total Visits: 1 Card on fi…" at bounding box center [454, 30] width 172 height 425
click at [448, 148] on button "Checkout" at bounding box center [451, 145] width 166 height 13
